Goal: Information Seeking & Learning: Learn about a topic

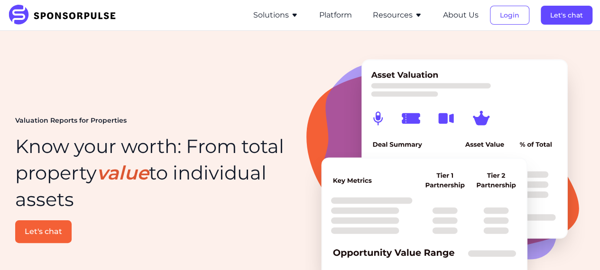
click at [293, 17] on icon "button" at bounding box center [295, 15] width 8 height 8
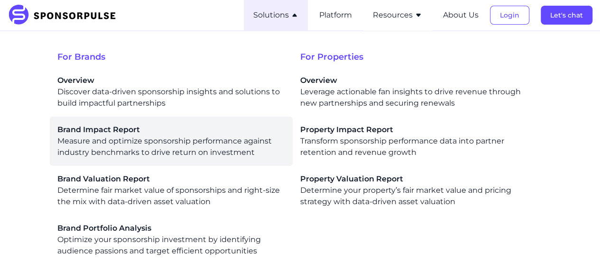
scroll to position [95, 0]
click at [93, 129] on span "Brand Impact Report" at bounding box center [171, 129] width 228 height 11
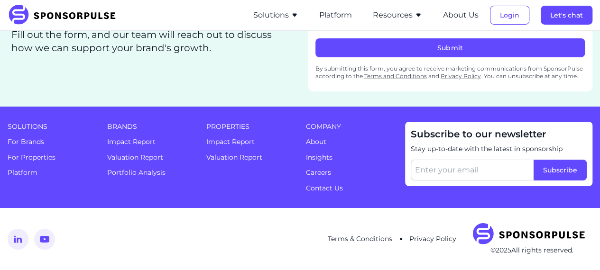
scroll to position [1659, 0]
click at [412, 16] on button "Resources" at bounding box center [397, 14] width 49 height 11
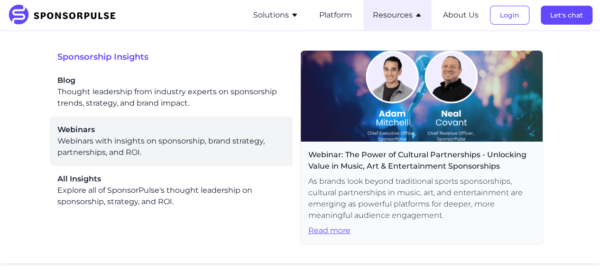
click at [115, 151] on div "Webinars Webinars with insights on sponsorship, brand strategy, partnerships, a…" at bounding box center [171, 141] width 228 height 34
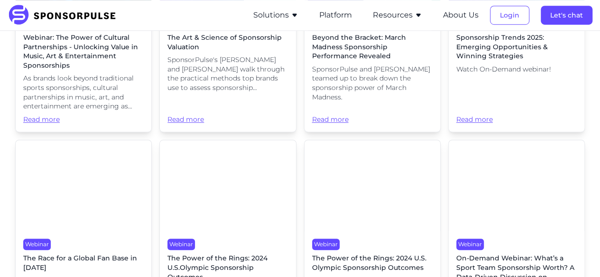
scroll to position [237, 0]
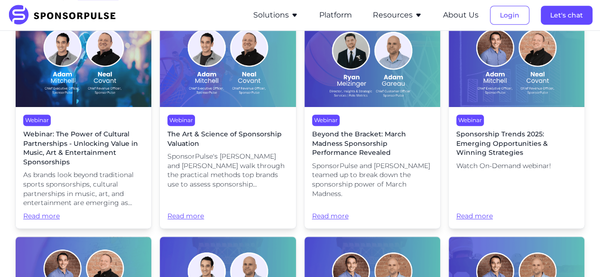
click at [502, 158] on span "Sponsorship Trends 2025: Emerging Opportunities & Winning Strategies" at bounding box center [516, 144] width 120 height 28
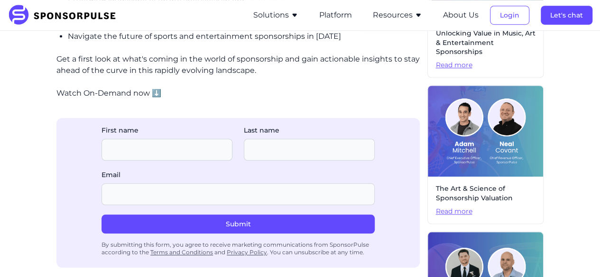
scroll to position [237, 0]
